Goal: Check status

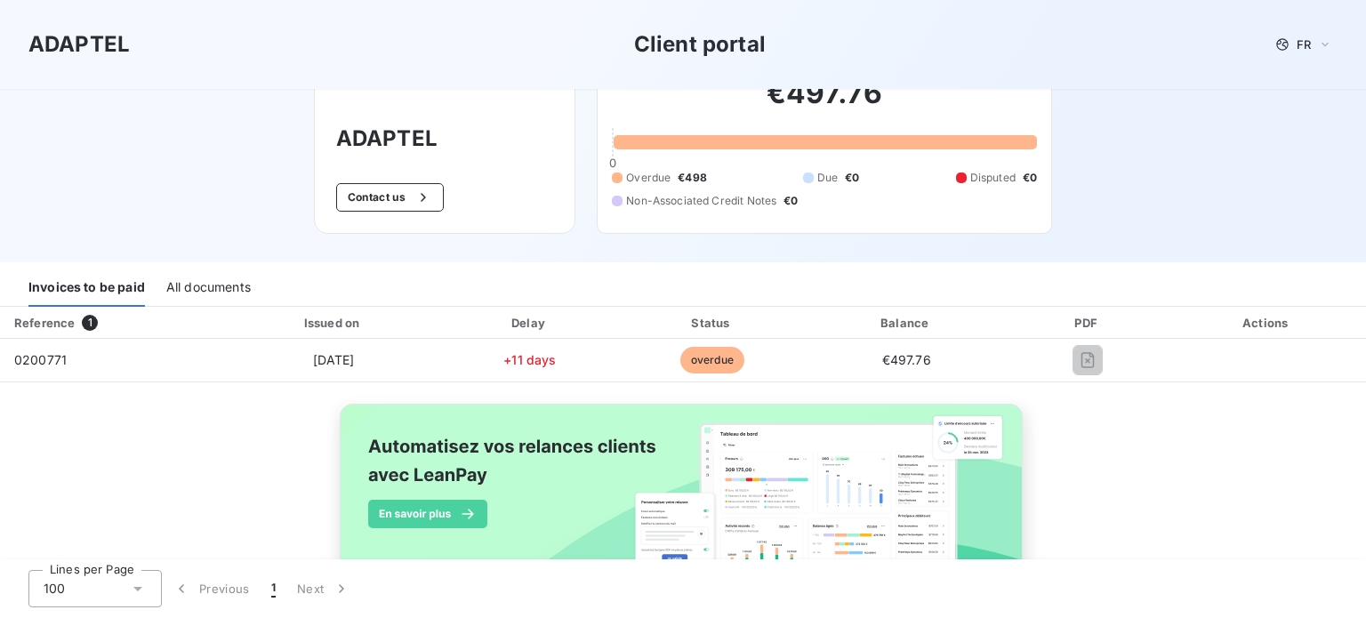
scroll to position [89, 0]
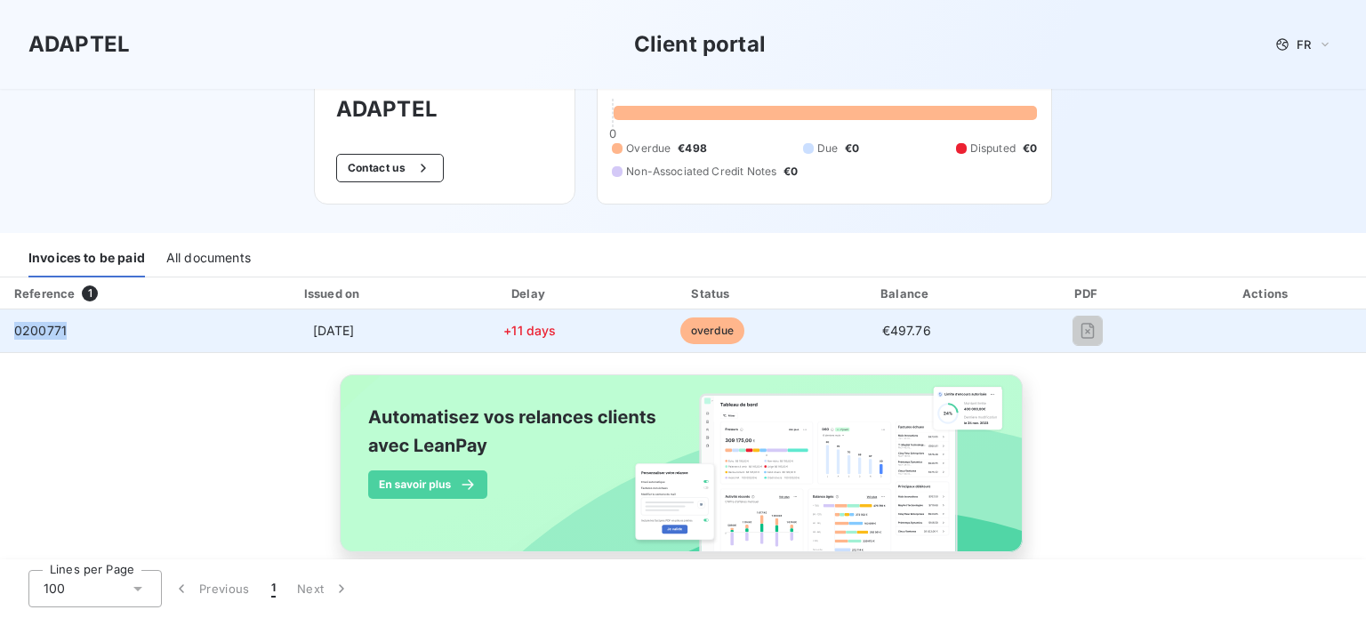
drag, startPoint x: 75, startPoint y: 334, endPoint x: 18, endPoint y: 333, distance: 56.9
click at [18, 333] on td "0200771" at bounding box center [113, 330] width 226 height 43
copy span "0200771"
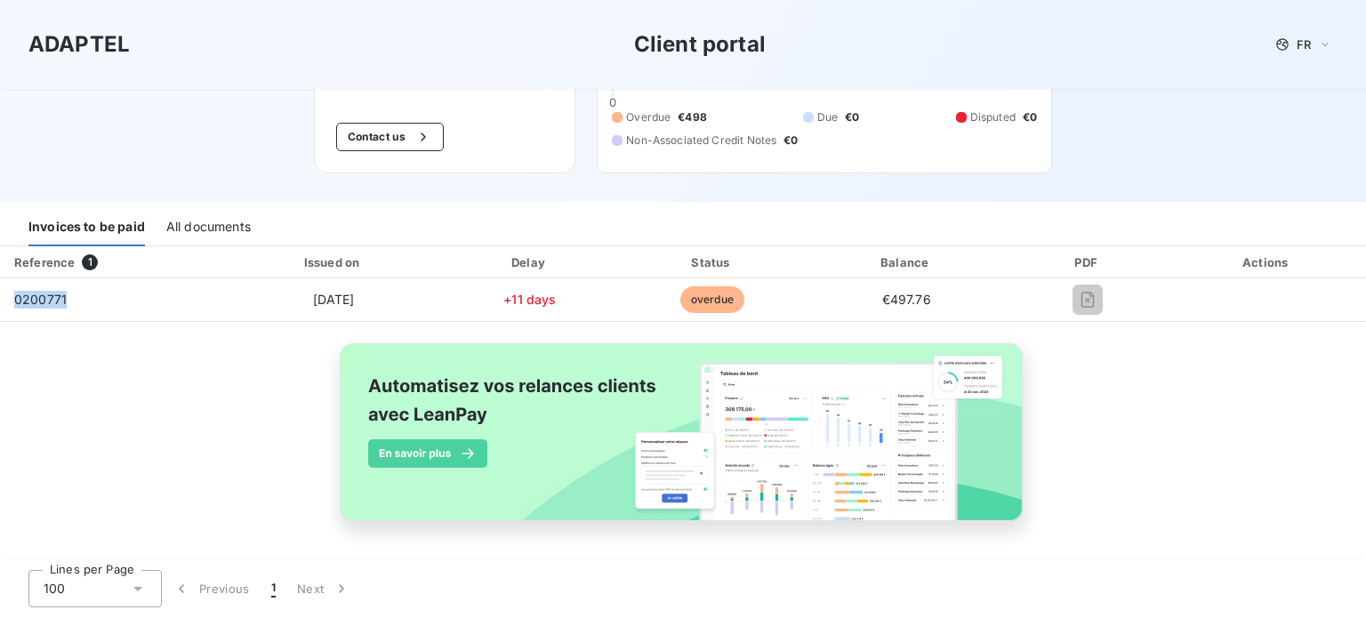
scroll to position [0, 0]
